Goal: Transaction & Acquisition: Subscribe to service/newsletter

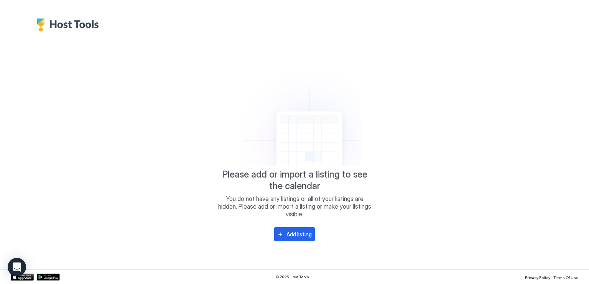
click at [35, 21] on div at bounding box center [294, 15] width 589 height 31
click at [20, 270] on icon "Open Intercom Messenger" at bounding box center [16, 267] width 9 height 10
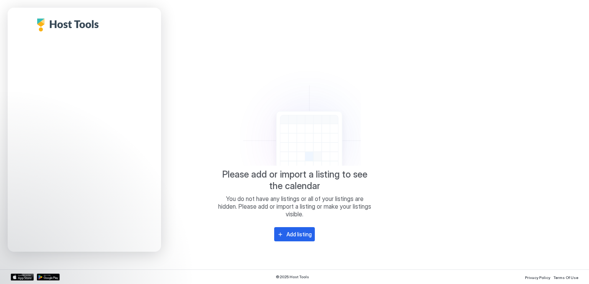
click at [198, 143] on div "Please add or import a listing to see the calendar You do not have any listings…" at bounding box center [295, 150] width 568 height 238
click at [525, 145] on div "Please add or import a listing to see the calendar You do not have any listings…" at bounding box center [295, 150] width 568 height 238
click at [288, 236] on div "Add listing" at bounding box center [299, 234] width 25 height 8
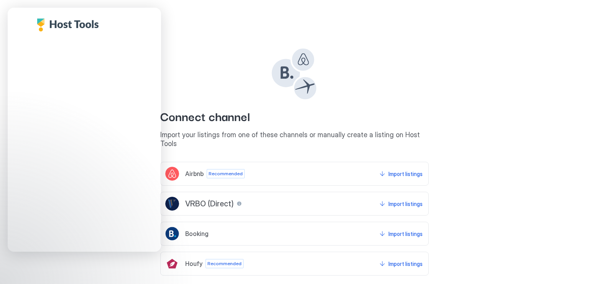
click at [203, 199] on span "VRBO (Direct)" at bounding box center [209, 204] width 48 height 10
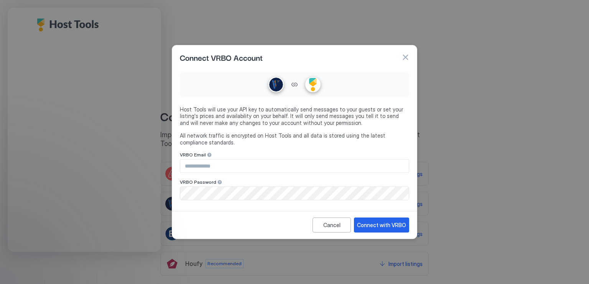
click at [238, 158] on div "VRBO Email" at bounding box center [294, 155] width 229 height 7
click at [238, 163] on input "Input Field" at bounding box center [294, 165] width 229 height 13
click at [370, 227] on div "Connect with VRBO" at bounding box center [381, 225] width 49 height 8
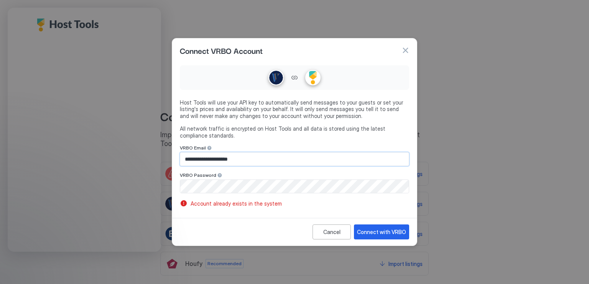
click at [235, 159] on input "**********" at bounding box center [294, 158] width 229 height 13
type input "*"
click at [405, 51] on button "button" at bounding box center [406, 50] width 8 height 8
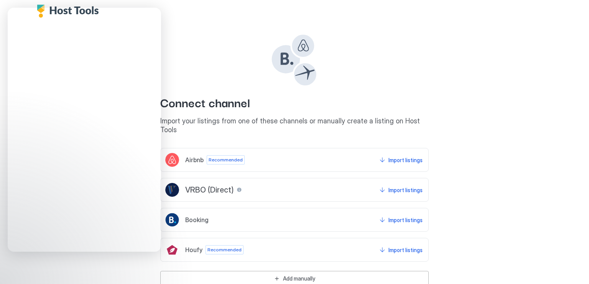
scroll to position [28, 0]
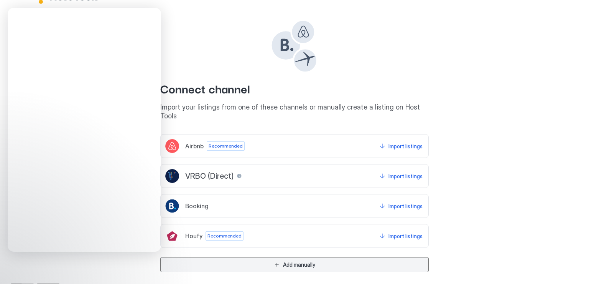
click at [329, 257] on button "Add manually" at bounding box center [294, 264] width 269 height 15
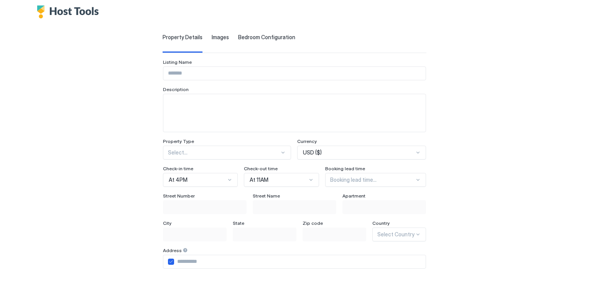
scroll to position [0, 0]
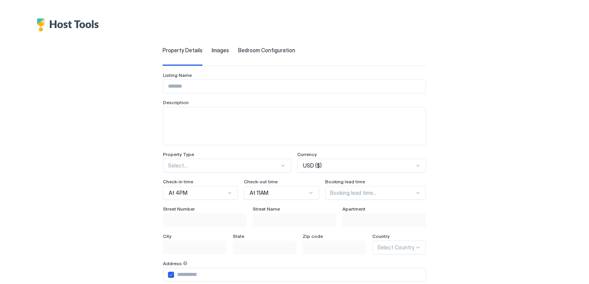
click at [201, 84] on input "Input Field" at bounding box center [294, 86] width 262 height 13
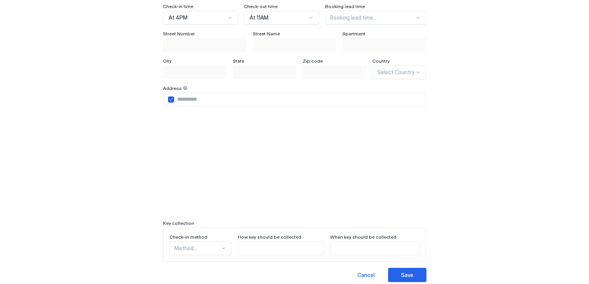
scroll to position [193, 0]
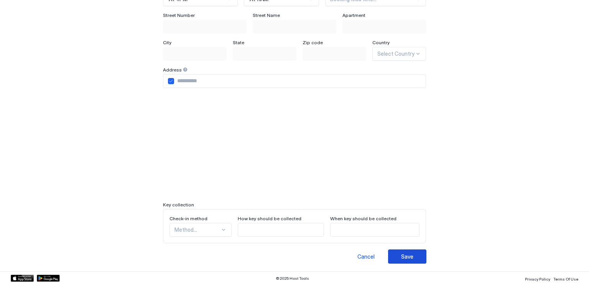
type input "****"
click at [427, 256] on button "Save" at bounding box center [407, 256] width 38 height 14
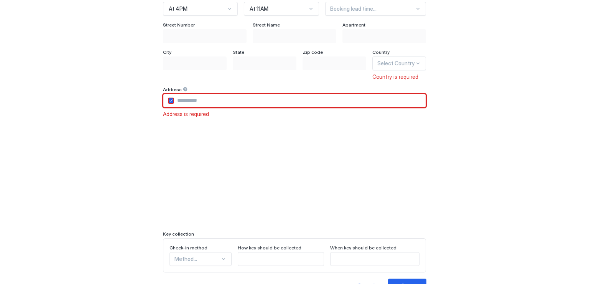
scroll to position [0, 0]
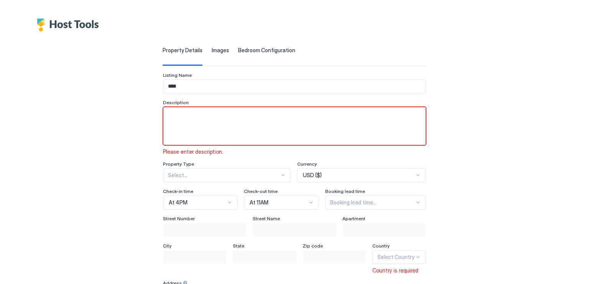
click at [163, 116] on textarea "Input Field" at bounding box center [294, 126] width 262 height 38
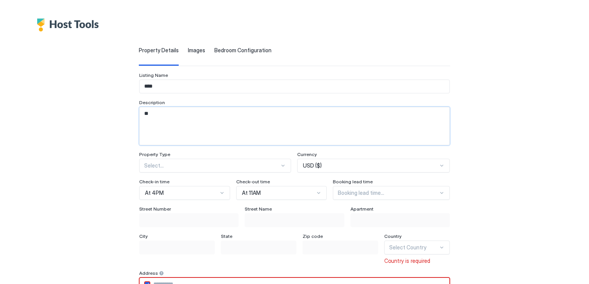
scroll to position [91, 0]
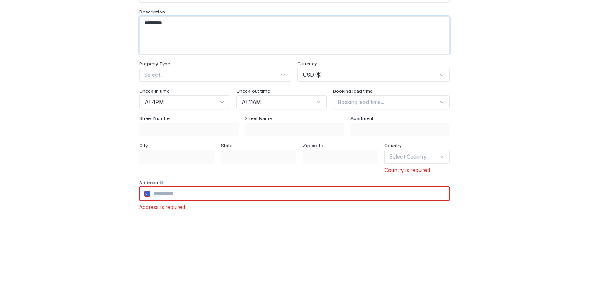
type textarea "*********"
click at [186, 192] on input "Input Field" at bounding box center [299, 193] width 299 height 13
type input "**********"
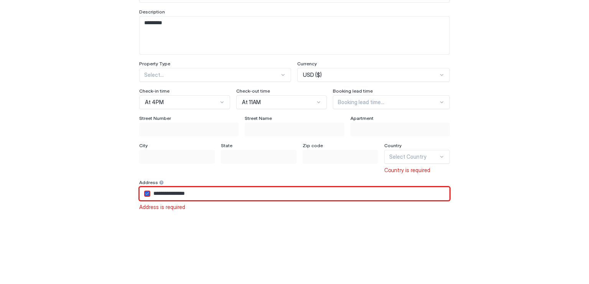
type input "**********"
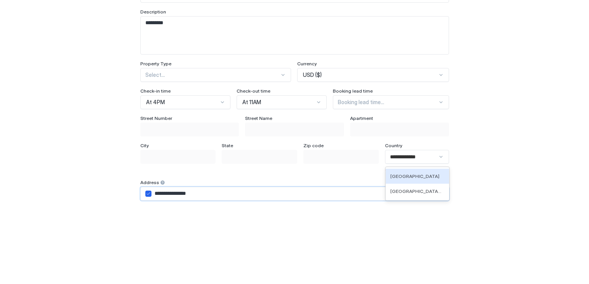
click at [408, 158] on input "**********" at bounding box center [408, 156] width 36 height 7
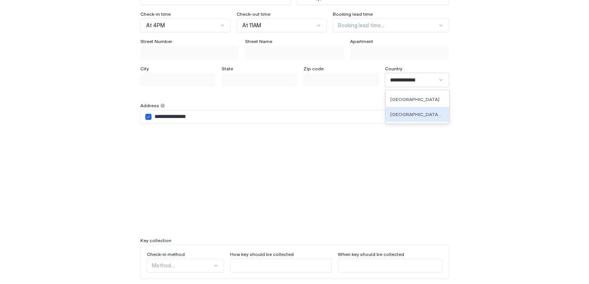
scroll to position [203, 0]
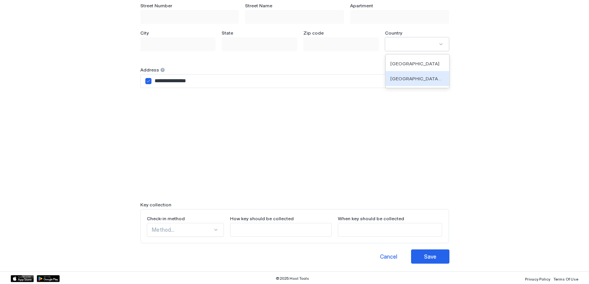
click at [414, 223] on input "Input Field" at bounding box center [390, 229] width 104 height 13
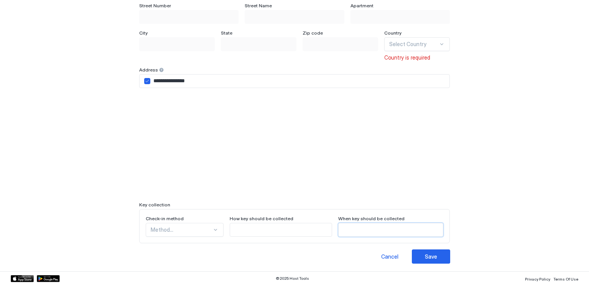
click at [403, 42] on div at bounding box center [413, 44] width 49 height 7
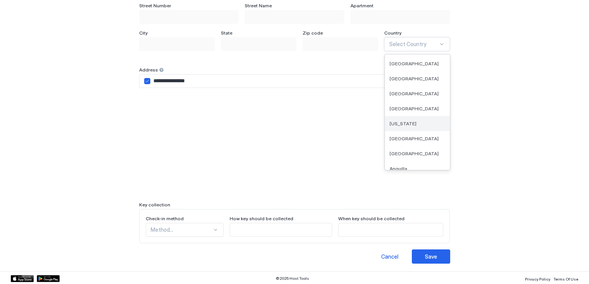
click at [414, 120] on span "American Samoa" at bounding box center [403, 123] width 27 height 6
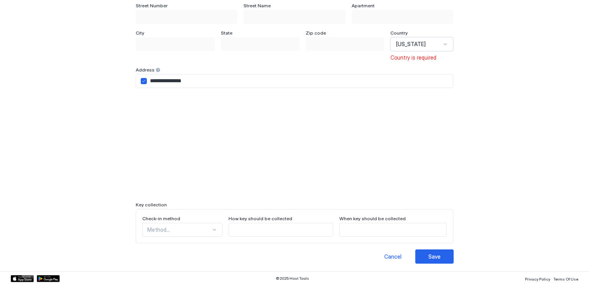
scroll to position [91, 0]
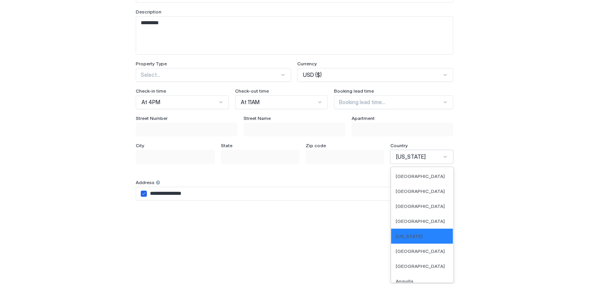
click at [426, 157] on span "American Samoa" at bounding box center [411, 156] width 30 height 7
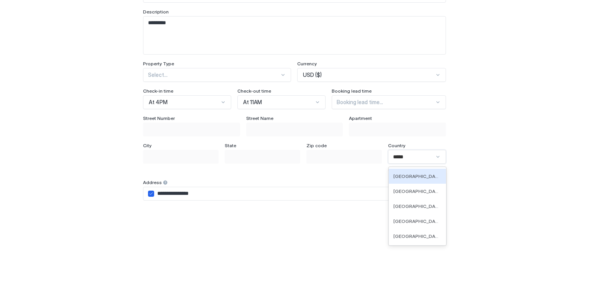
type input "******"
click at [428, 235] on span "United States Minor Outlying Islands" at bounding box center [417, 236] width 46 height 6
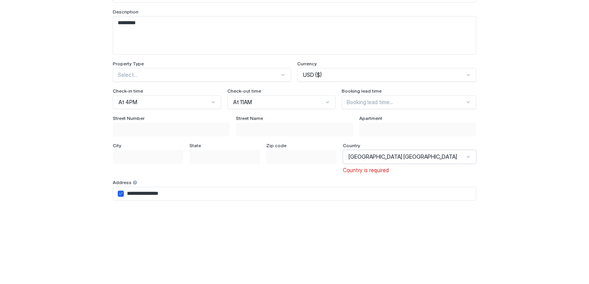
click at [424, 158] on span "United States Minor Outlying Islands" at bounding box center [403, 156] width 109 height 7
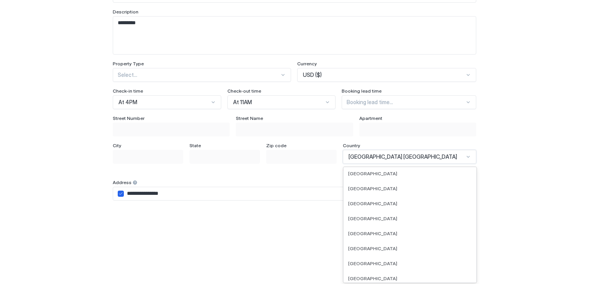
scroll to position [3065, 0]
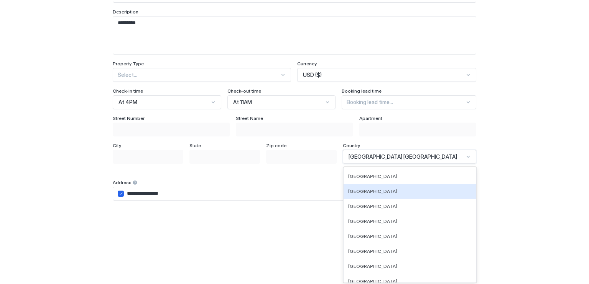
click at [183, 191] on input "**********" at bounding box center [300, 193] width 352 height 13
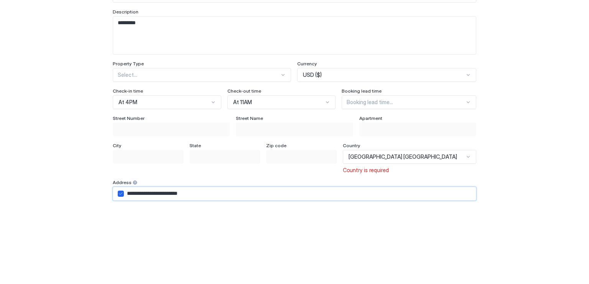
type input "**********"
click at [384, 178] on div "**********" at bounding box center [294, 211] width 363 height 193
click at [413, 157] on span "United States Minor Outlying Islands" at bounding box center [403, 156] width 109 height 7
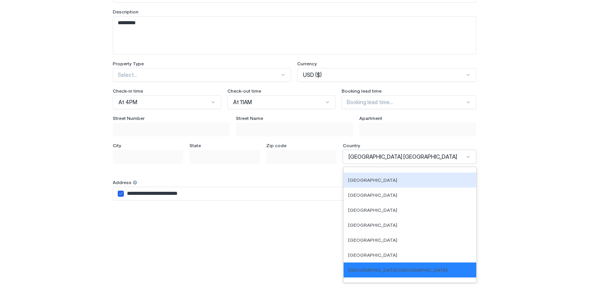
scroll to position [3104, 0]
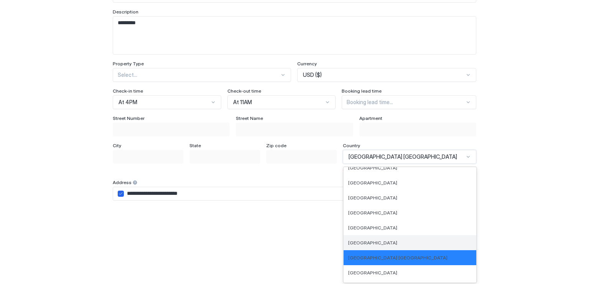
click at [398, 241] on span "United States" at bounding box center [372, 242] width 49 height 6
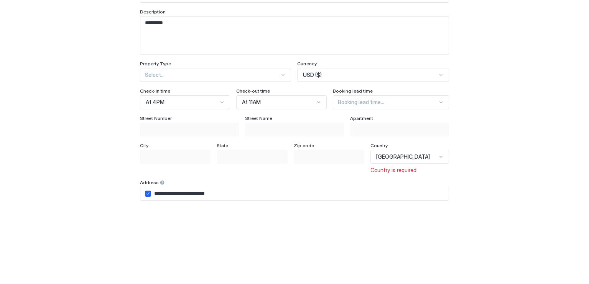
click at [487, 234] on div "**********" at bounding box center [294, 158] width 531 height 435
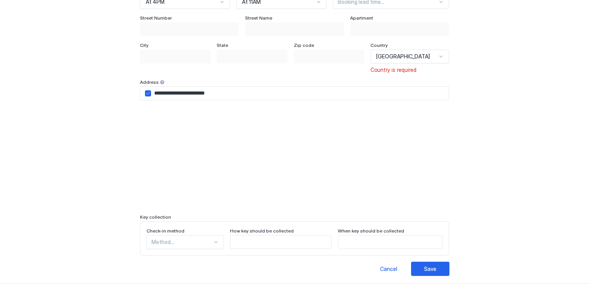
scroll to position [203, 0]
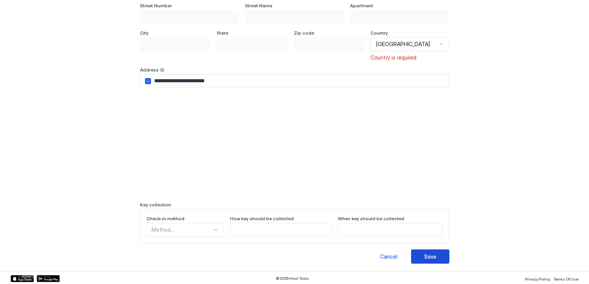
click at [428, 256] on div "Save" at bounding box center [430, 256] width 12 height 8
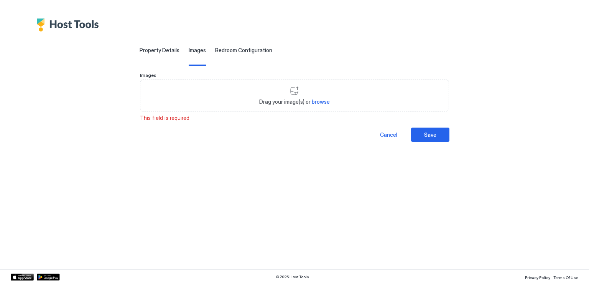
scroll to position [31, 0]
click at [422, 134] on button "Save" at bounding box center [430, 134] width 38 height 14
click at [292, 89] on div "Drag your image(s) or browse" at bounding box center [294, 95] width 309 height 32
type input "**********"
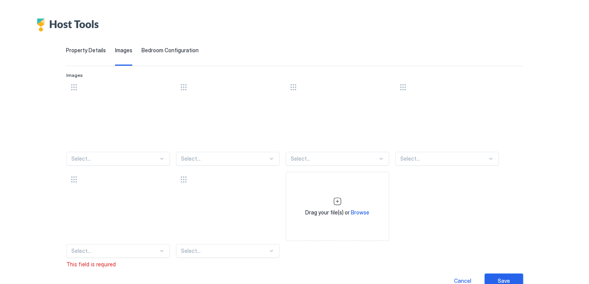
click at [506, 276] on div "Save" at bounding box center [504, 280] width 12 height 8
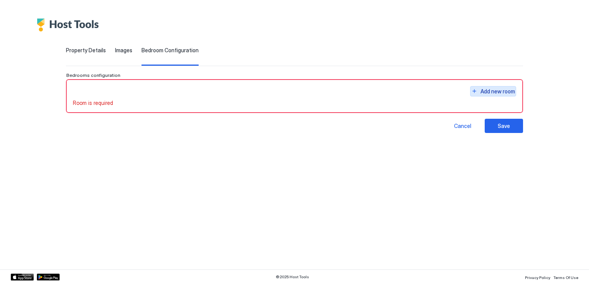
click at [477, 91] on button "Add new room" at bounding box center [493, 91] width 46 height 10
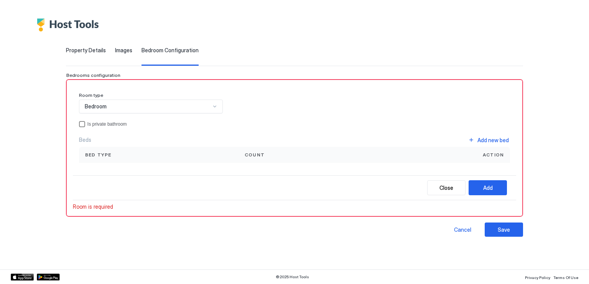
click at [82, 123] on div "privateBathroom" at bounding box center [82, 124] width 6 height 6
click at [487, 183] on div "Add" at bounding box center [488, 187] width 10 height 8
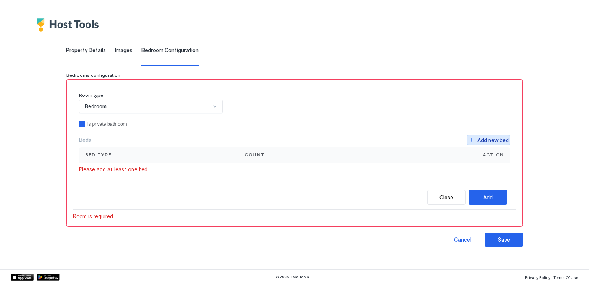
click at [476, 141] on button "Add new bed" at bounding box center [488, 140] width 43 height 10
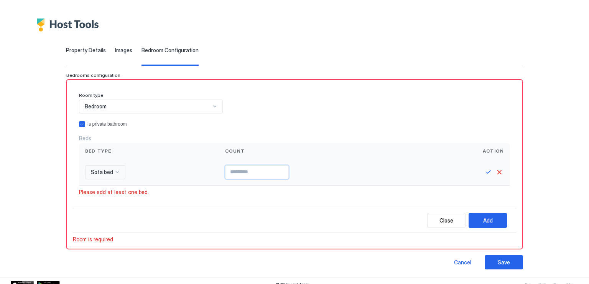
click at [245, 175] on input "Input Field" at bounding box center [257, 171] width 63 height 13
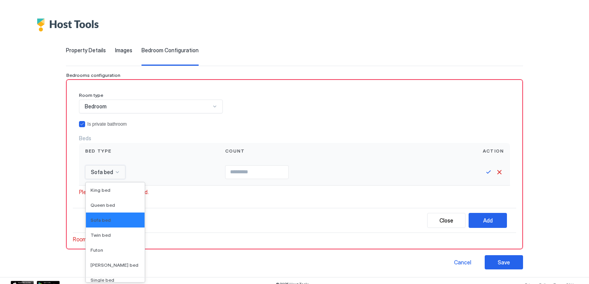
scroll to position [6, 0]
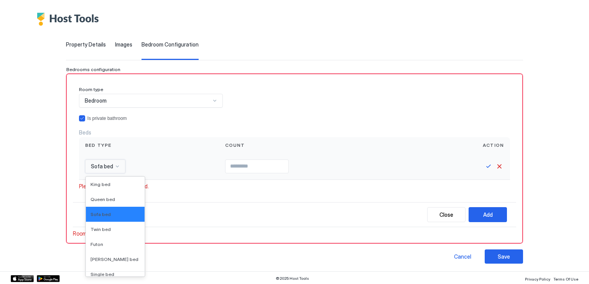
click at [114, 173] on div "16 results available. Use Up and Down to choose options, press Enter to select …" at bounding box center [149, 166] width 140 height 26
click at [109, 186] on div "King bed" at bounding box center [115, 184] width 59 height 15
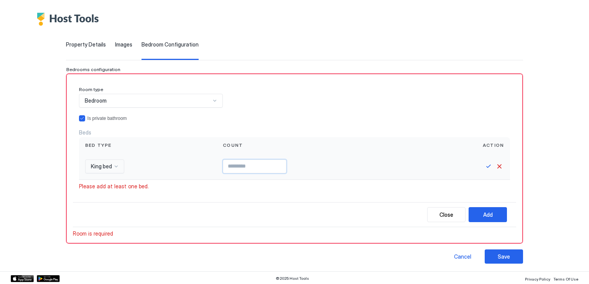
click at [253, 170] on input "Input Field" at bounding box center [254, 166] width 63 height 13
click at [279, 164] on input "*" at bounding box center [254, 166] width 63 height 13
type input "*"
click at [279, 164] on input "*" at bounding box center [254, 166] width 63 height 13
click at [480, 212] on button "Add" at bounding box center [488, 214] width 38 height 15
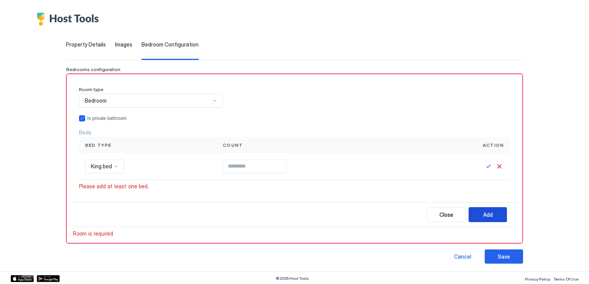
click at [483, 212] on div "Add" at bounding box center [488, 214] width 10 height 8
click at [484, 166] on button "Save" at bounding box center [488, 166] width 9 height 9
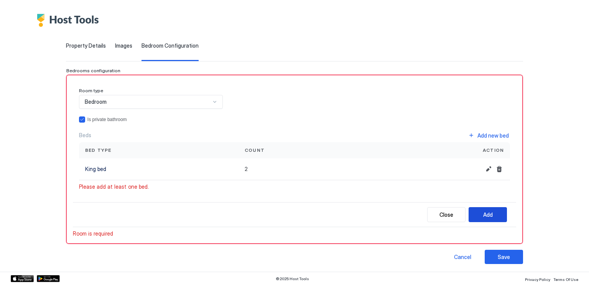
click at [485, 214] on div "Add" at bounding box center [488, 214] width 10 height 8
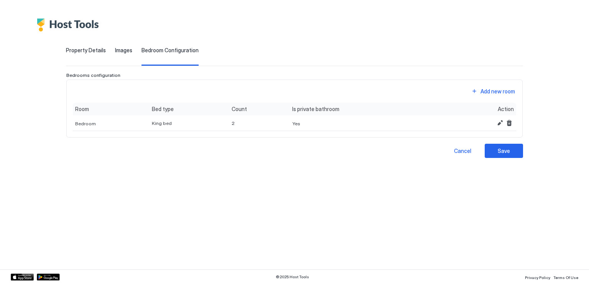
scroll to position [0, 0]
click at [500, 150] on div "Save" at bounding box center [504, 151] width 12 height 8
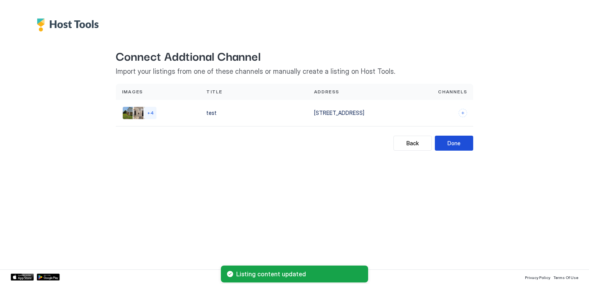
click at [453, 147] on button "Done" at bounding box center [454, 142] width 38 height 15
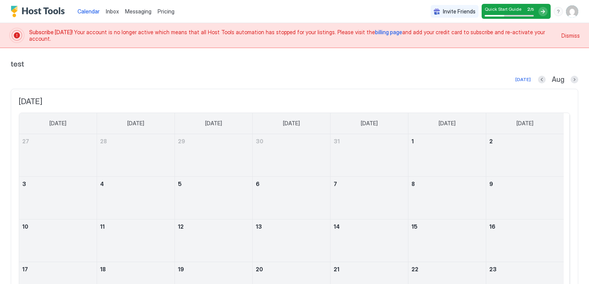
click at [568, 13] on img "User profile" at bounding box center [572, 11] width 12 height 12
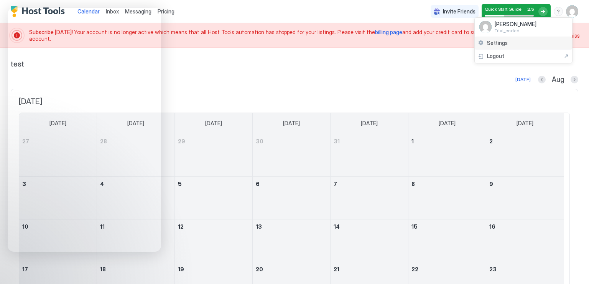
click at [490, 44] on span "Settings" at bounding box center [497, 43] width 21 height 7
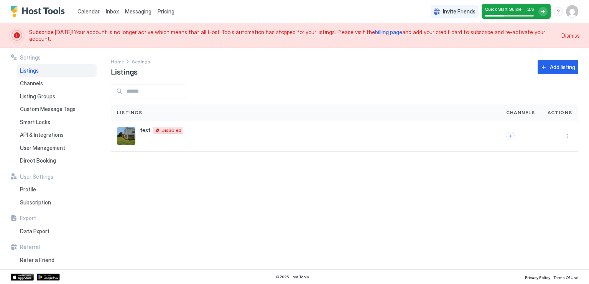
click at [573, 35] on span "Dismiss" at bounding box center [571, 35] width 18 height 8
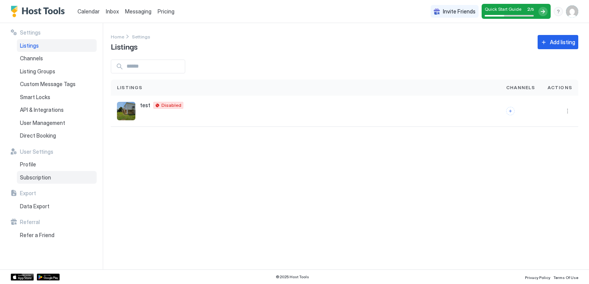
click at [26, 176] on span "Subscription" at bounding box center [35, 177] width 31 height 7
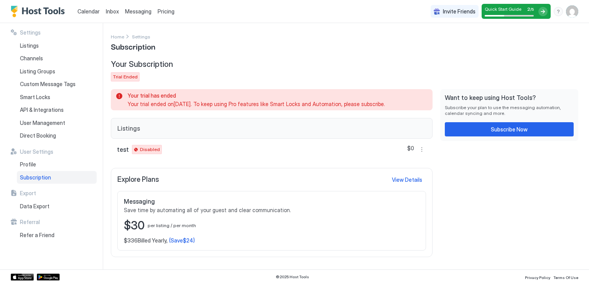
click at [145, 150] on span "Disabled" at bounding box center [150, 149] width 20 height 7
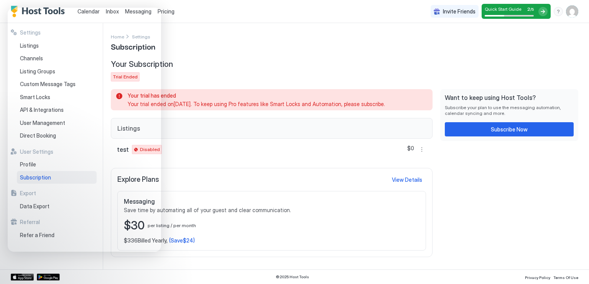
click at [571, 14] on img "User profile" at bounding box center [572, 11] width 12 height 12
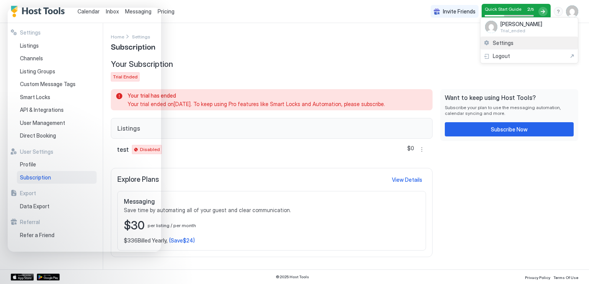
click at [513, 45] on div "Settings" at bounding box center [529, 42] width 97 height 13
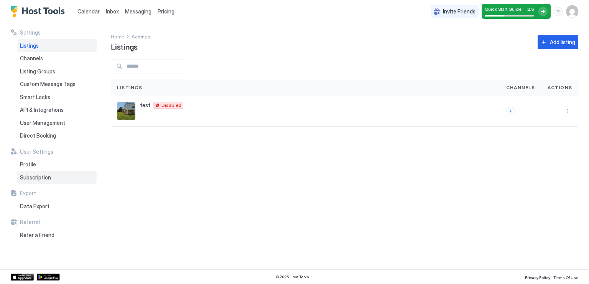
click at [42, 175] on span "Subscription" at bounding box center [35, 177] width 31 height 7
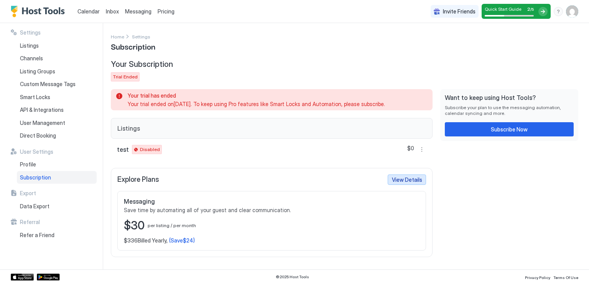
click at [408, 178] on div "View Details" at bounding box center [407, 179] width 30 height 8
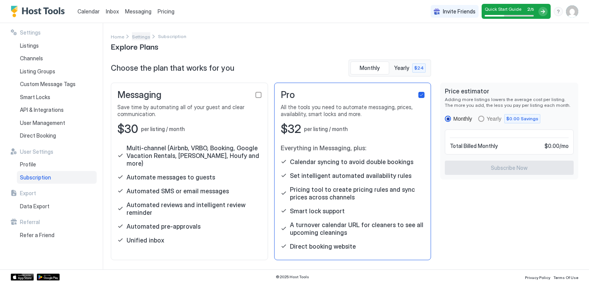
click at [141, 36] on span "Settings" at bounding box center [141, 37] width 18 height 6
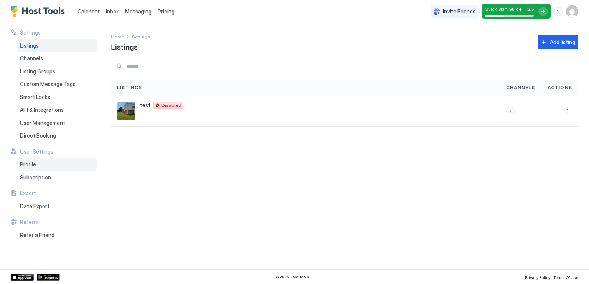
click at [31, 165] on span "Profile" at bounding box center [28, 164] width 16 height 7
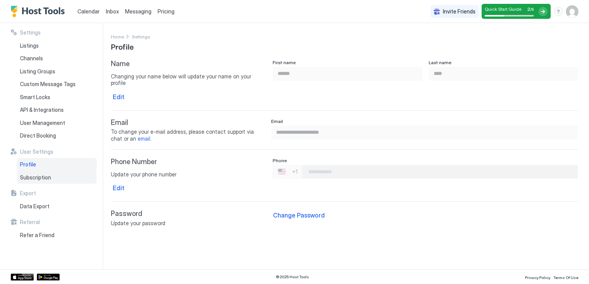
click at [29, 177] on span "Subscription" at bounding box center [35, 177] width 31 height 7
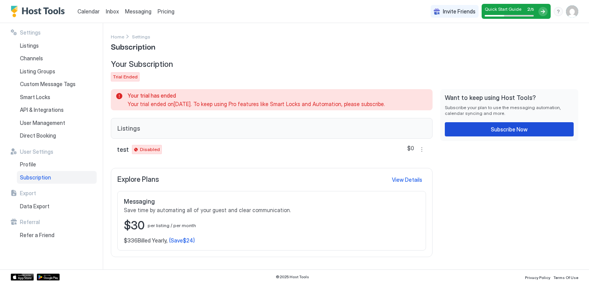
click at [507, 131] on div "Subscribe Now" at bounding box center [509, 129] width 37 height 8
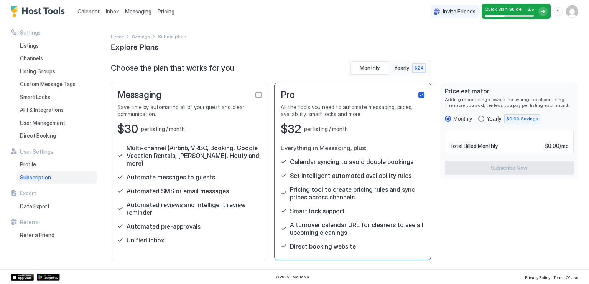
click at [483, 120] on div "yearly" at bounding box center [482, 119] width 6 height 6
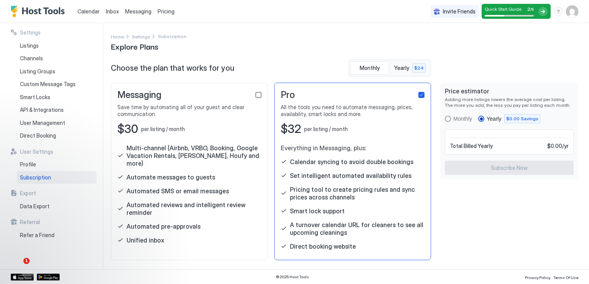
click at [261, 94] on div "checkbox" at bounding box center [259, 95] width 6 height 6
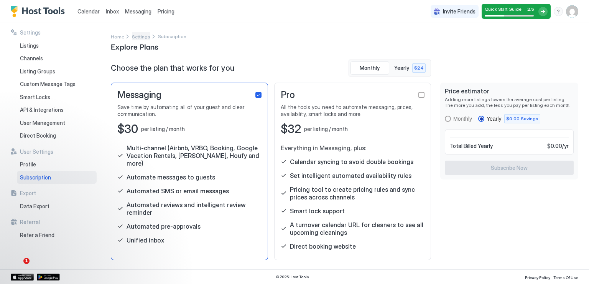
click at [144, 37] on span "Settings" at bounding box center [141, 37] width 18 height 6
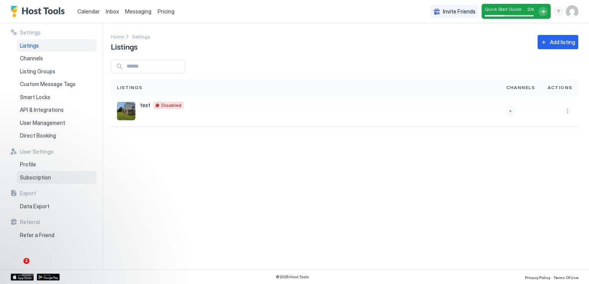
click at [43, 177] on span "Subscription" at bounding box center [35, 177] width 31 height 7
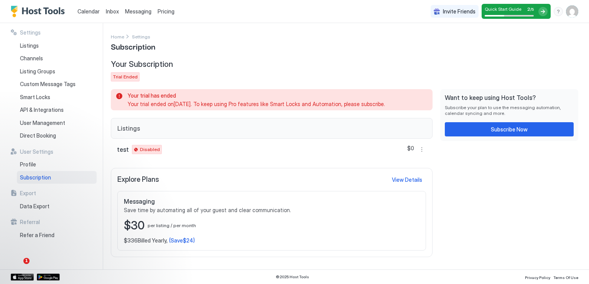
click at [569, 13] on img "User profile" at bounding box center [572, 11] width 12 height 12
click at [513, 42] on div "Settings" at bounding box center [529, 42] width 97 height 13
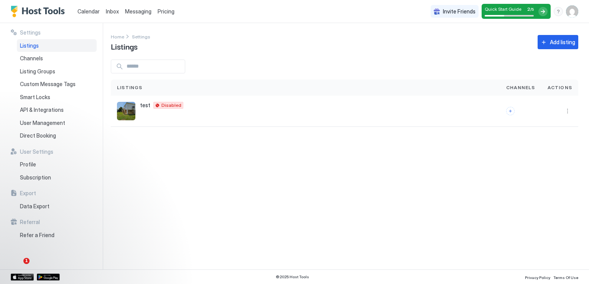
click at [572, 12] on img "User profile" at bounding box center [572, 11] width 12 height 12
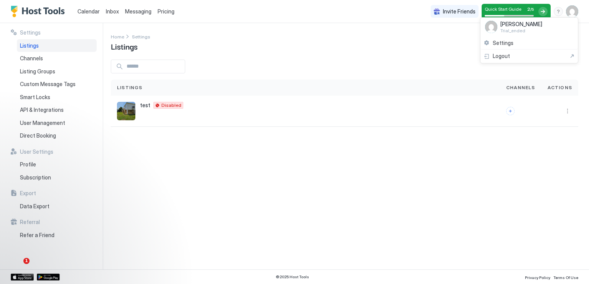
click at [430, 41] on div at bounding box center [294, 142] width 589 height 284
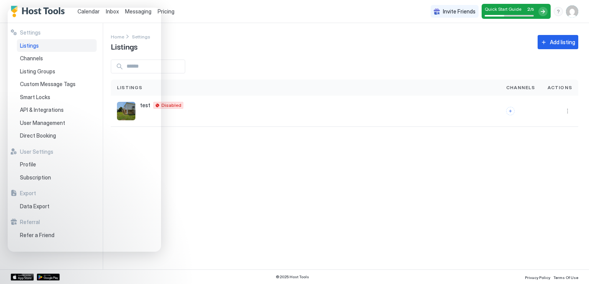
click at [574, 14] on img "User profile" at bounding box center [572, 11] width 12 height 12
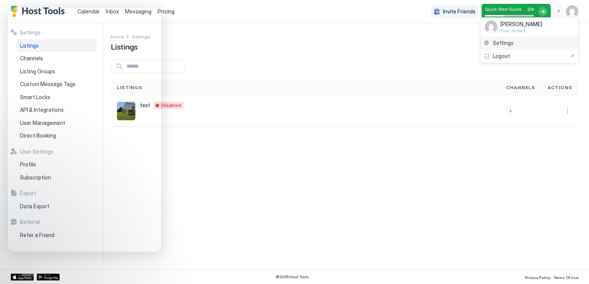
click at [511, 43] on span "Settings" at bounding box center [503, 43] width 21 height 7
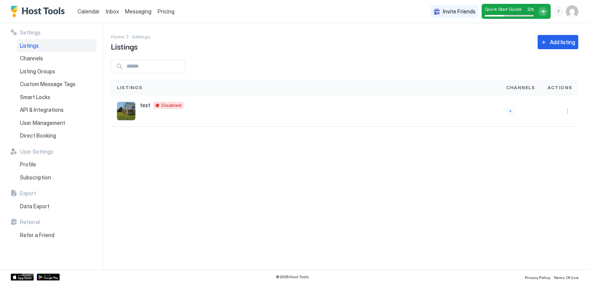
click at [571, 10] on img "User profile" at bounding box center [572, 11] width 12 height 12
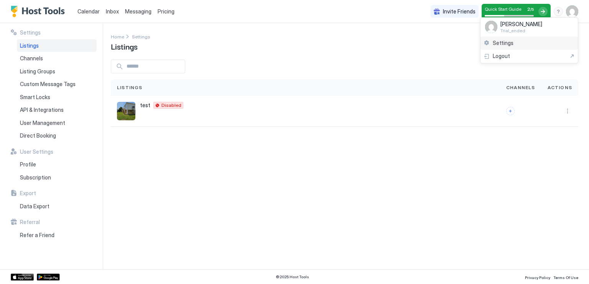
click at [507, 42] on span "Settings" at bounding box center [503, 43] width 21 height 7
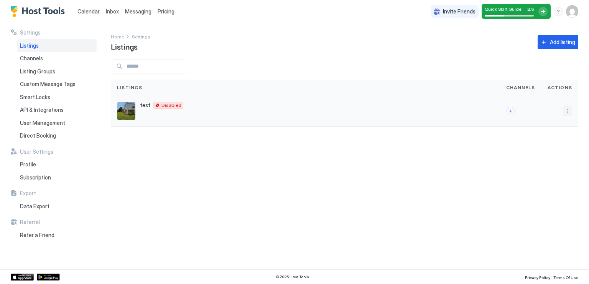
click at [568, 112] on button "More options" at bounding box center [567, 110] width 9 height 9
click at [538, 145] on span "Listing Settings" at bounding box center [550, 147] width 34 height 6
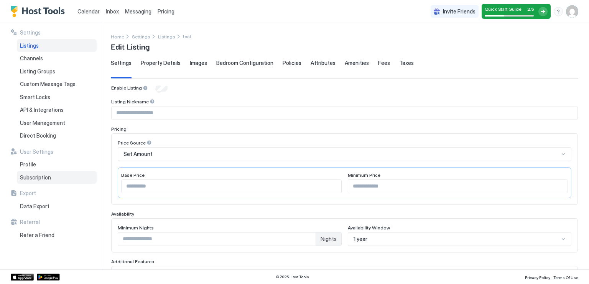
click at [49, 175] on span "Subscription" at bounding box center [35, 177] width 31 height 7
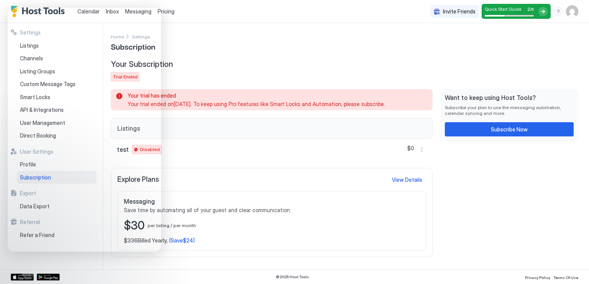
click at [271, 139] on div "test Disabled $0" at bounding box center [272, 149] width 322 height 21
click at [570, 16] on img "User profile" at bounding box center [572, 11] width 12 height 12
click at [513, 45] on div "Settings" at bounding box center [529, 42] width 97 height 13
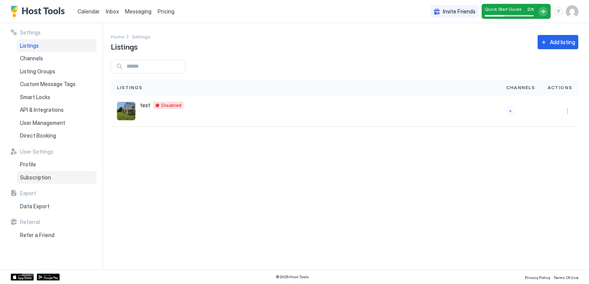
click at [43, 175] on span "Subscription" at bounding box center [35, 177] width 31 height 7
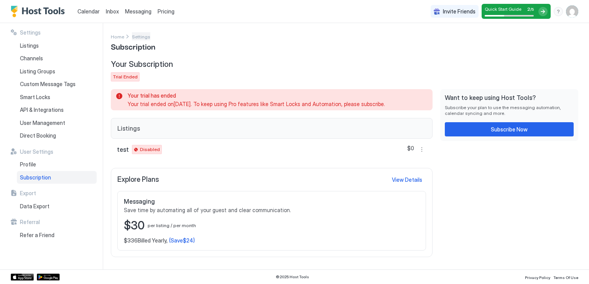
click at [138, 36] on span "Settings" at bounding box center [141, 37] width 18 height 6
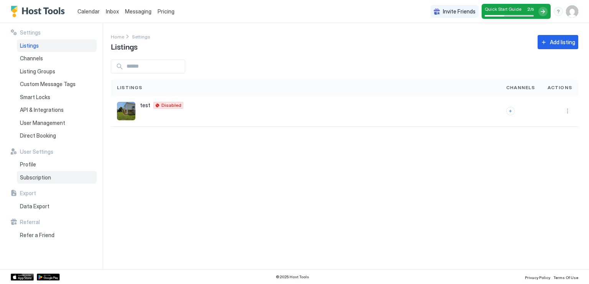
click at [48, 177] on span "Subscription" at bounding box center [35, 177] width 31 height 7
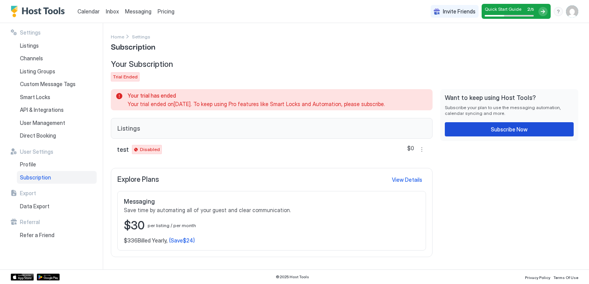
click at [518, 132] on div "Subscribe Now" at bounding box center [509, 129] width 37 height 8
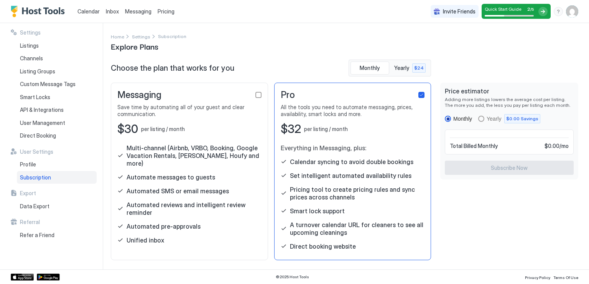
click at [516, 148] on div "Total Billed Monthly $0.00 / mo" at bounding box center [509, 141] width 129 height 25
click at [368, 66] on span "Monthly" at bounding box center [370, 67] width 20 height 7
click at [399, 64] on span "Yearly" at bounding box center [402, 67] width 16 height 7
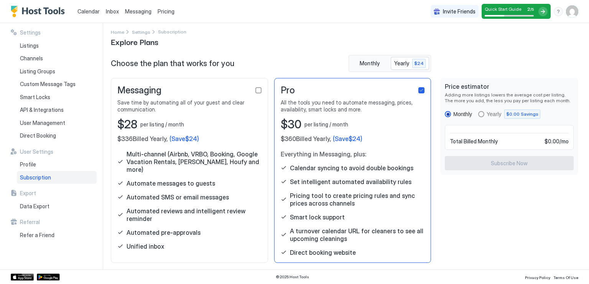
scroll to position [6, 0]
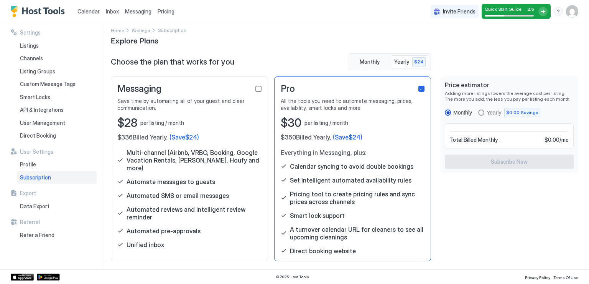
click at [256, 87] on div "checkbox" at bounding box center [259, 89] width 6 height 6
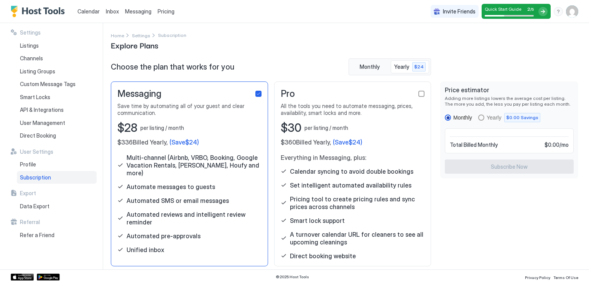
scroll to position [0, 0]
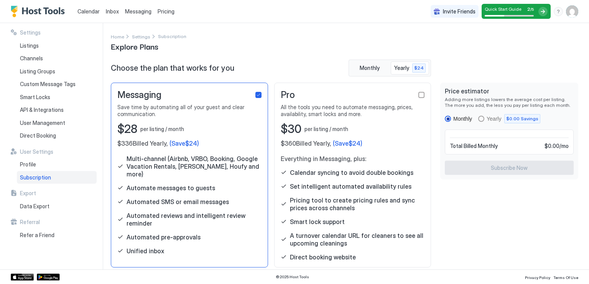
click at [43, 176] on span "Subscription" at bounding box center [35, 177] width 31 height 7
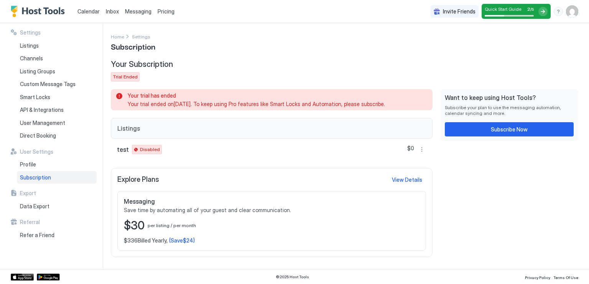
click at [163, 98] on span "Your trial has ended" at bounding box center [276, 95] width 296 height 7
click at [120, 95] on div "Your trial has ended Your trial ended on Mar 14, 2022 . To keep using Pro featu…" at bounding box center [272, 99] width 313 height 15
click at [404, 179] on div "View Details" at bounding box center [407, 179] width 30 height 8
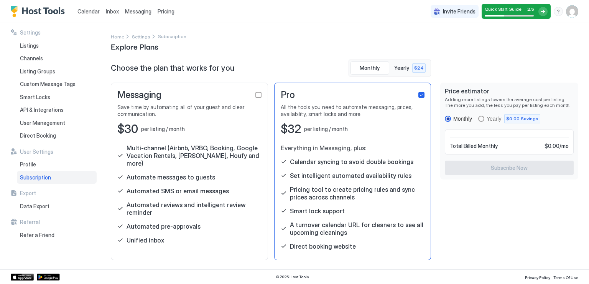
click at [140, 40] on span "Explore Plans" at bounding box center [135, 46] width 48 height 12
click at [139, 36] on span "Settings" at bounding box center [141, 37] width 18 height 6
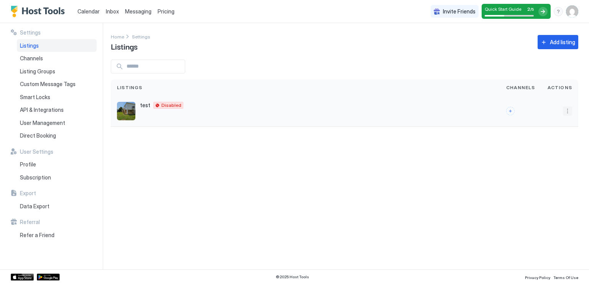
click at [564, 108] on button "More options" at bounding box center [567, 110] width 9 height 9
click at [35, 182] on div at bounding box center [294, 142] width 589 height 284
click at [34, 178] on span "Subscription" at bounding box center [35, 177] width 31 height 7
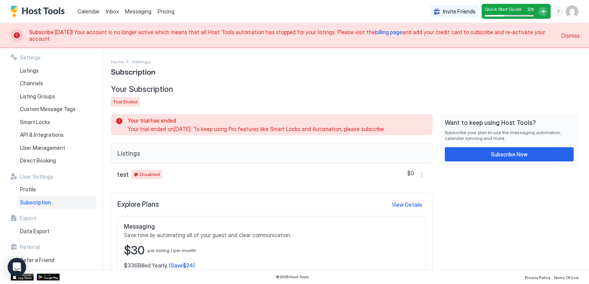
click at [116, 99] on span "Trial Ended" at bounding box center [125, 101] width 25 height 7
click at [375, 34] on span "billing page" at bounding box center [388, 32] width 27 height 7
click at [375, 35] on span "billing page" at bounding box center [388, 32] width 27 height 7
click at [375, 34] on span "billing page" at bounding box center [388, 32] width 27 height 7
click at [375, 35] on span "billing page" at bounding box center [388, 32] width 27 height 7
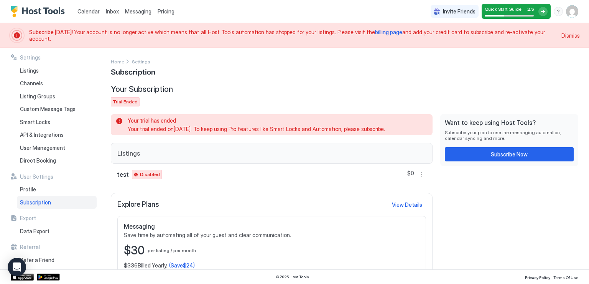
click at [375, 35] on span "billing page" at bounding box center [388, 32] width 27 height 7
click at [569, 35] on span "Dismiss" at bounding box center [571, 35] width 18 height 8
